Goal: Information Seeking & Learning: Learn about a topic

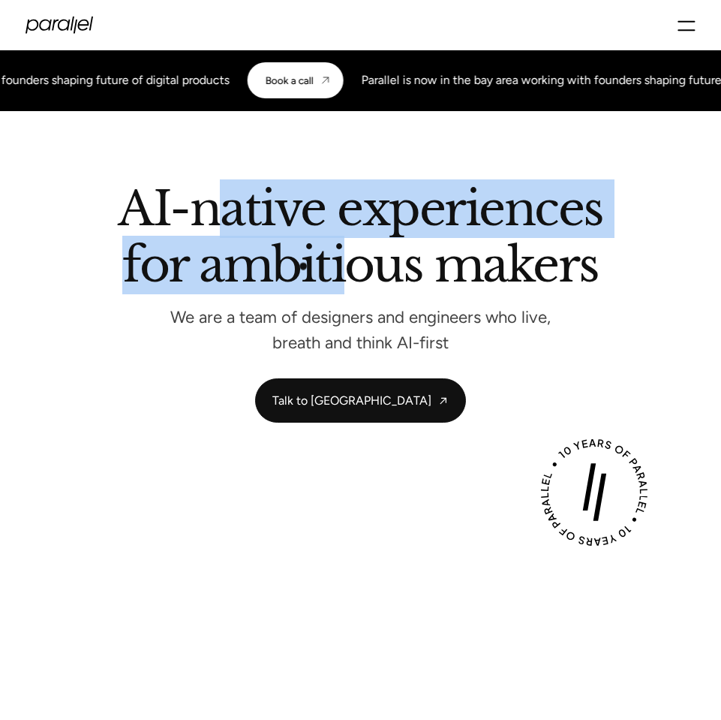
drag, startPoint x: 222, startPoint y: 214, endPoint x: 348, endPoint y: 294, distance: 149.1
click at [348, 294] on h2 "AI-native experiences for ambitious makers" at bounding box center [361, 240] width 676 height 108
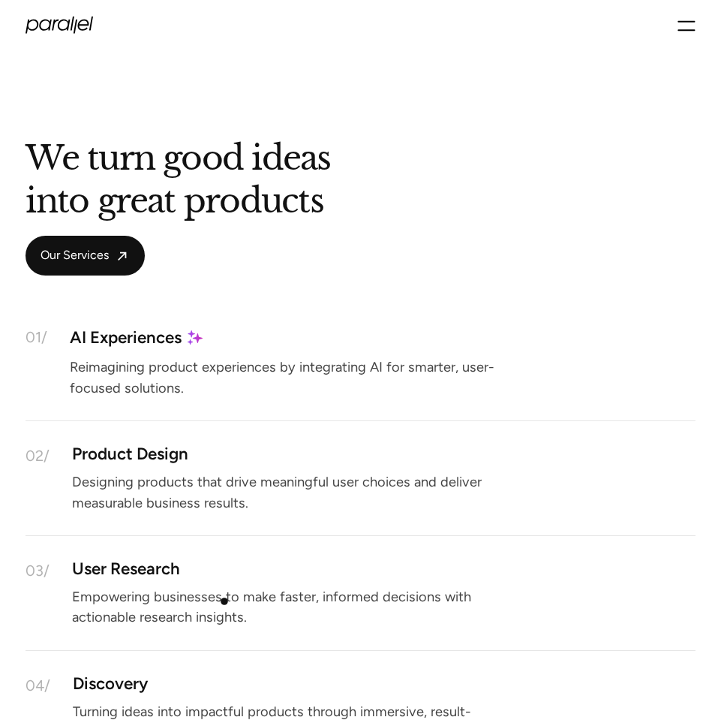
scroll to position [1024, 0]
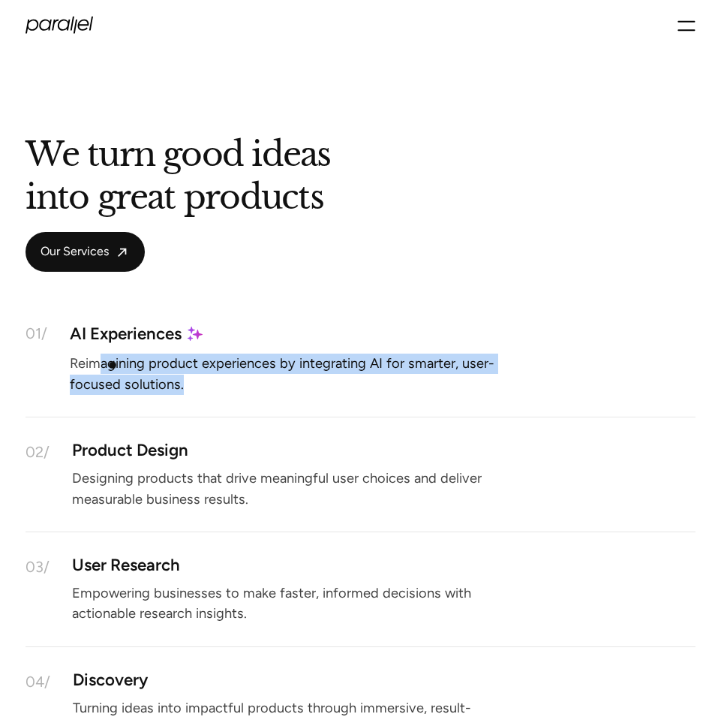
drag, startPoint x: 104, startPoint y: 366, endPoint x: 255, endPoint y: 378, distance: 152.1
click at [255, 378] on p "Reimagining product experiences by integrating AI for smarter, user-focused sol…" at bounding box center [295, 374] width 450 height 31
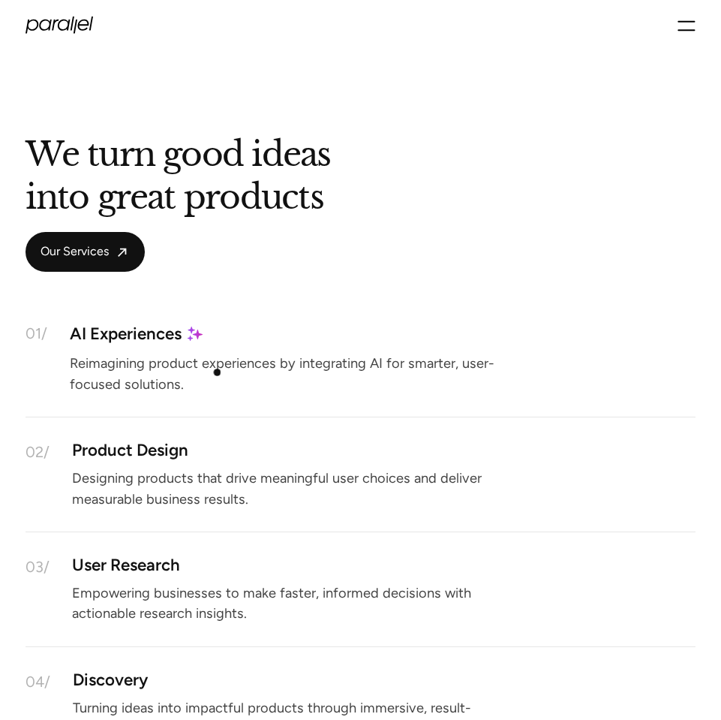
click at [216, 372] on p "Reimagining product experiences by integrating AI for smarter, user-focused sol…" at bounding box center [295, 374] width 450 height 31
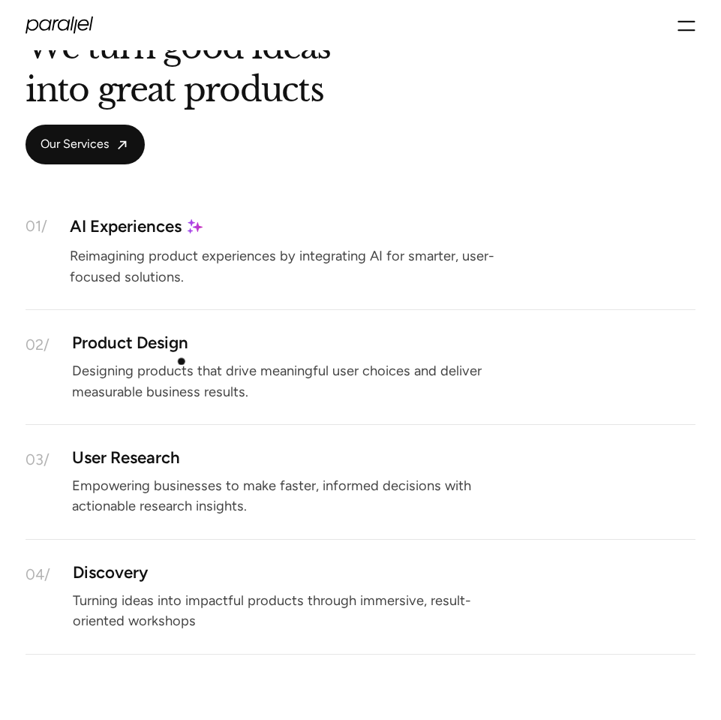
click at [170, 358] on div "Product Design Designing products that drive meaningful user choices and delive…" at bounding box center [383, 367] width 623 height 60
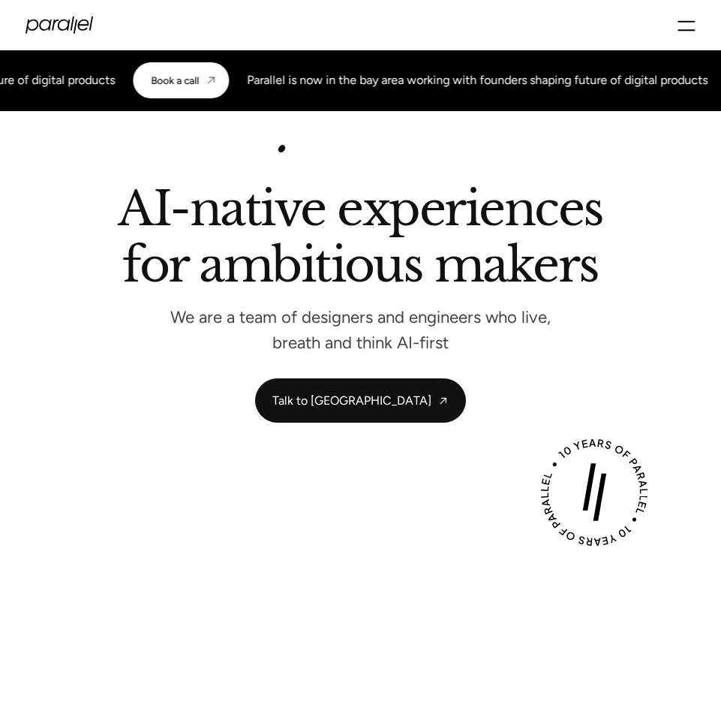
scroll to position [0, 0]
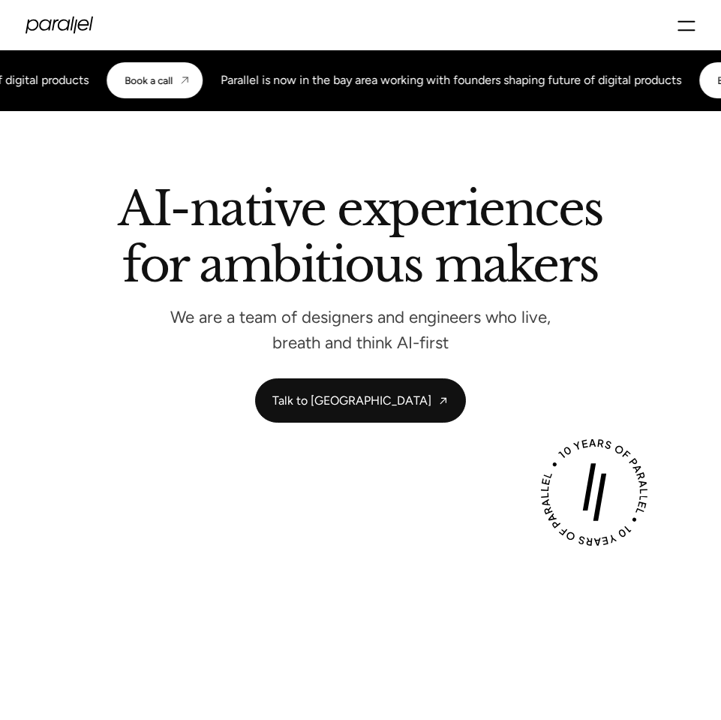
click at [697, 27] on div "Services Work About Careers Contact LinkedIn Twitter (X)" at bounding box center [360, 25] width 721 height 50
click at [689, 28] on icon "menu" at bounding box center [687, 26] width 18 height 26
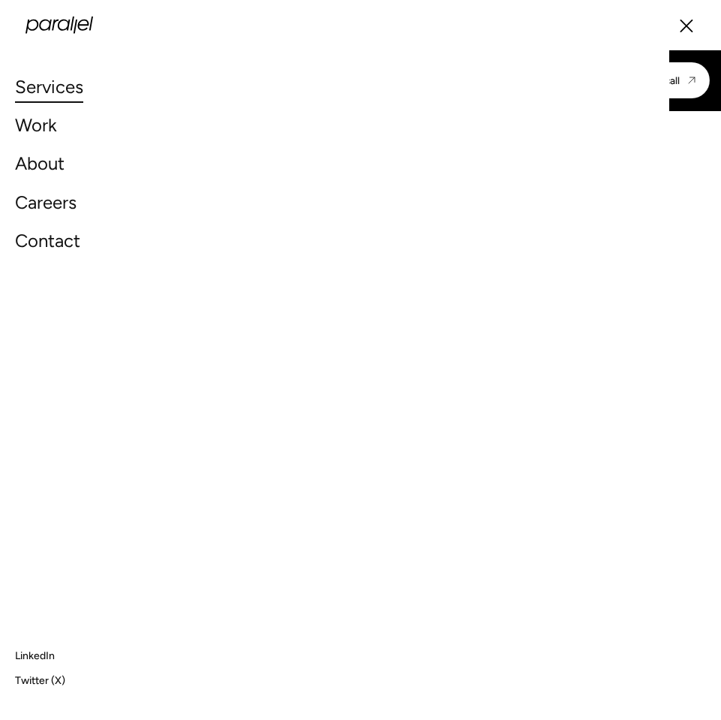
click at [51, 85] on link "Services" at bounding box center [49, 87] width 68 height 32
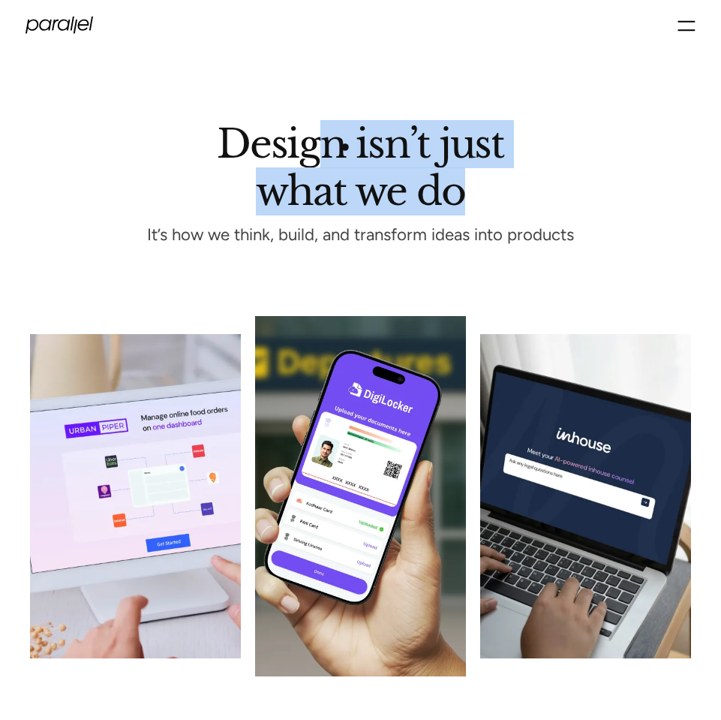
drag, startPoint x: 318, startPoint y: 135, endPoint x: 465, endPoint y: 209, distance: 164.8
click at [465, 206] on h1 "Design isn’t just what we do" at bounding box center [361, 165] width 288 height 80
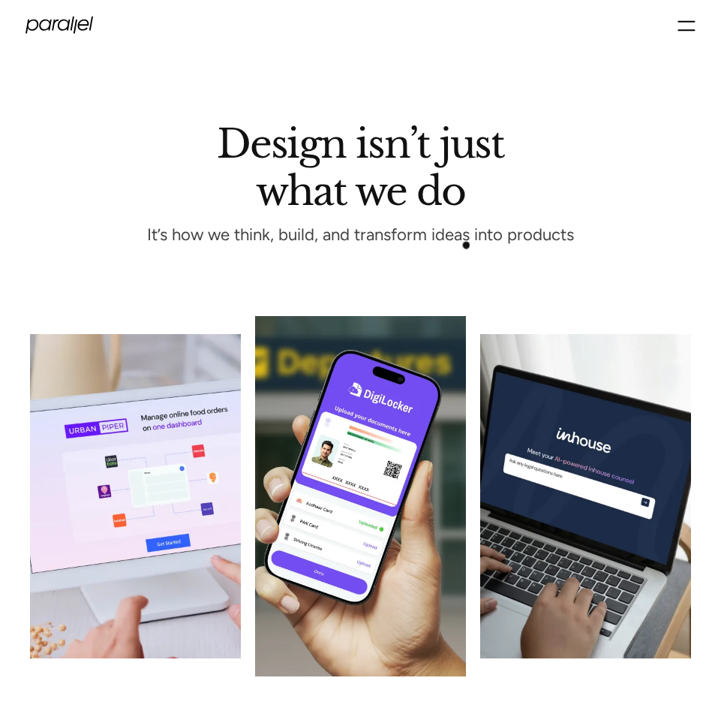
drag, startPoint x: 360, startPoint y: 245, endPoint x: 585, endPoint y: 245, distance: 224.5
click at [585, 241] on p "It’s how we think, build, and transform ideas into products" at bounding box center [360, 235] width 691 height 12
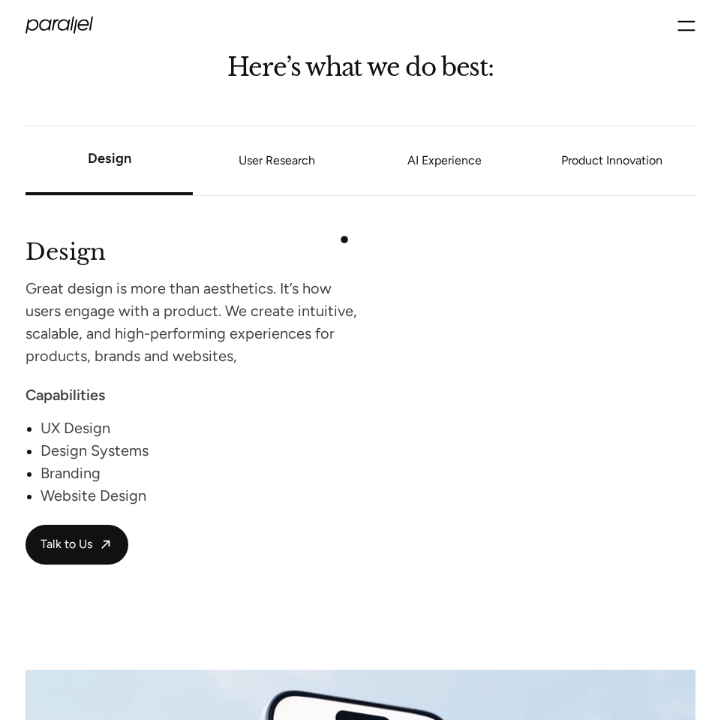
scroll to position [1131, 0]
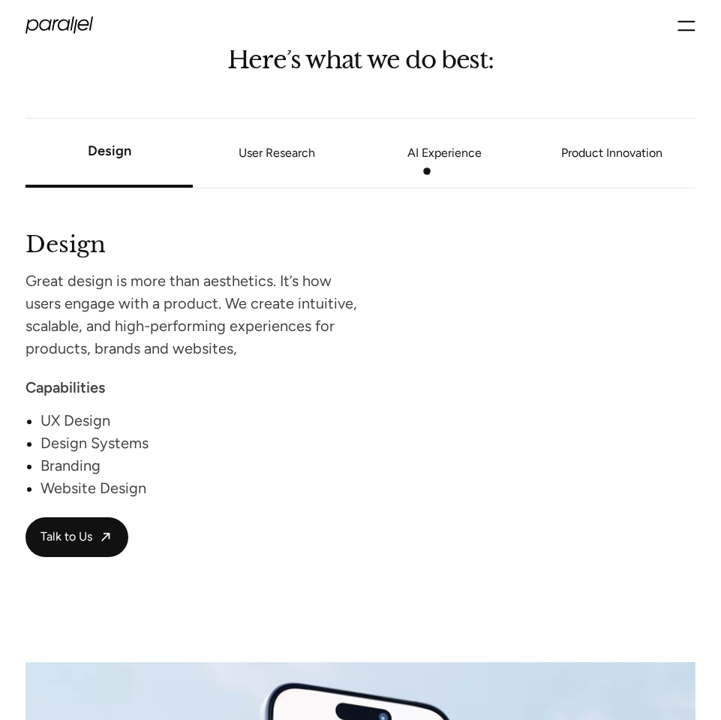
click at [432, 161] on li "AI Experience" at bounding box center [444, 153] width 167 height 54
click at [436, 152] on link "AI Experience" at bounding box center [444, 153] width 167 height 9
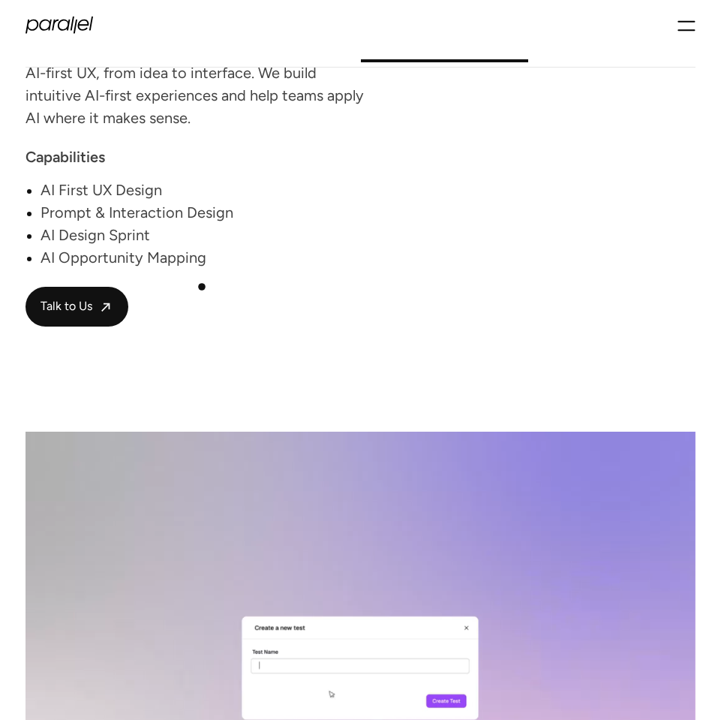
scroll to position [2902, 0]
